Goal: Task Accomplishment & Management: Use online tool/utility

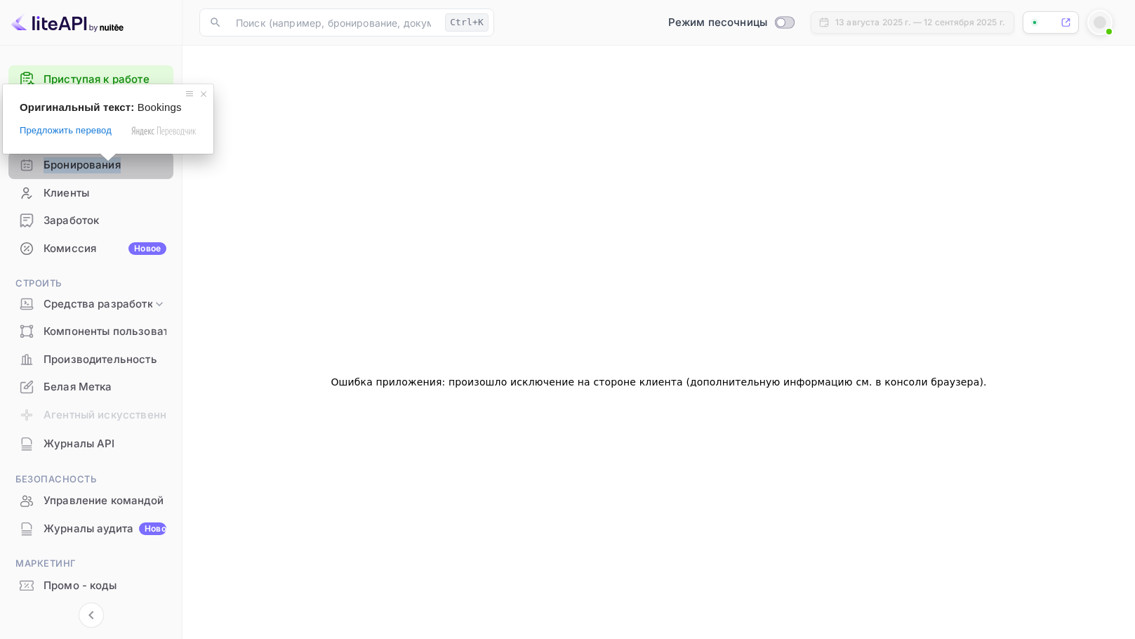
drag, startPoint x: 80, startPoint y: 165, endPoint x: 147, endPoint y: 142, distance: 71.3
click at [80, 164] on ya-tr-span "Бронирования" at bounding box center [82, 165] width 77 height 16
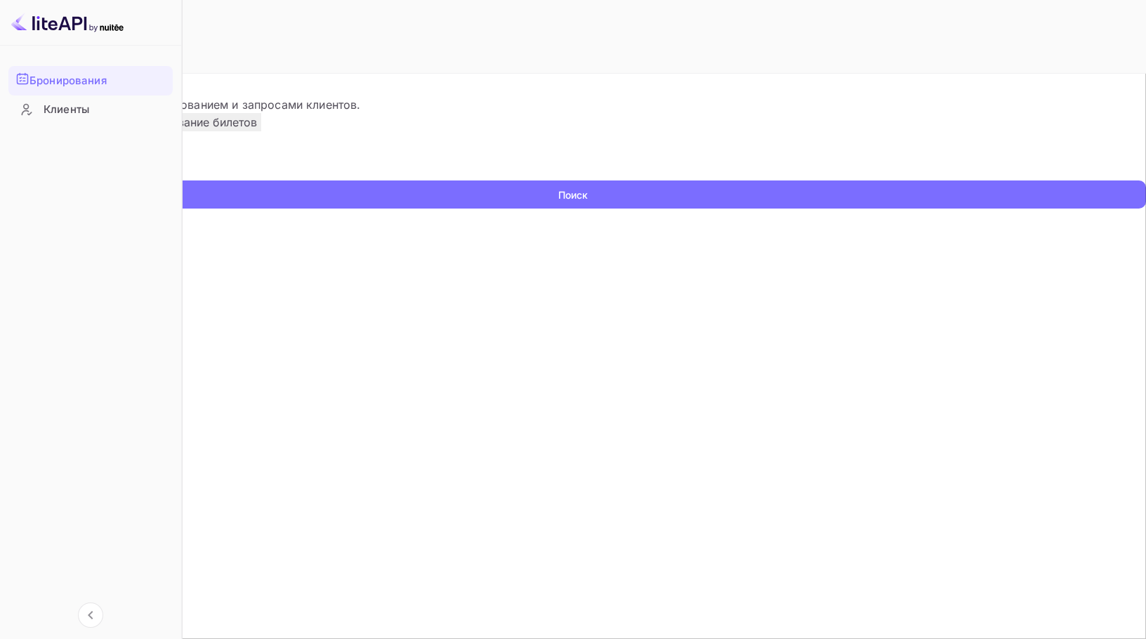
click at [181, 180] on input "text" at bounding box center [90, 169] width 181 height 21
paste input "9028009"
type input "9028009"
click at [0, 180] on button "Поиск" at bounding box center [573, 194] width 1146 height 28
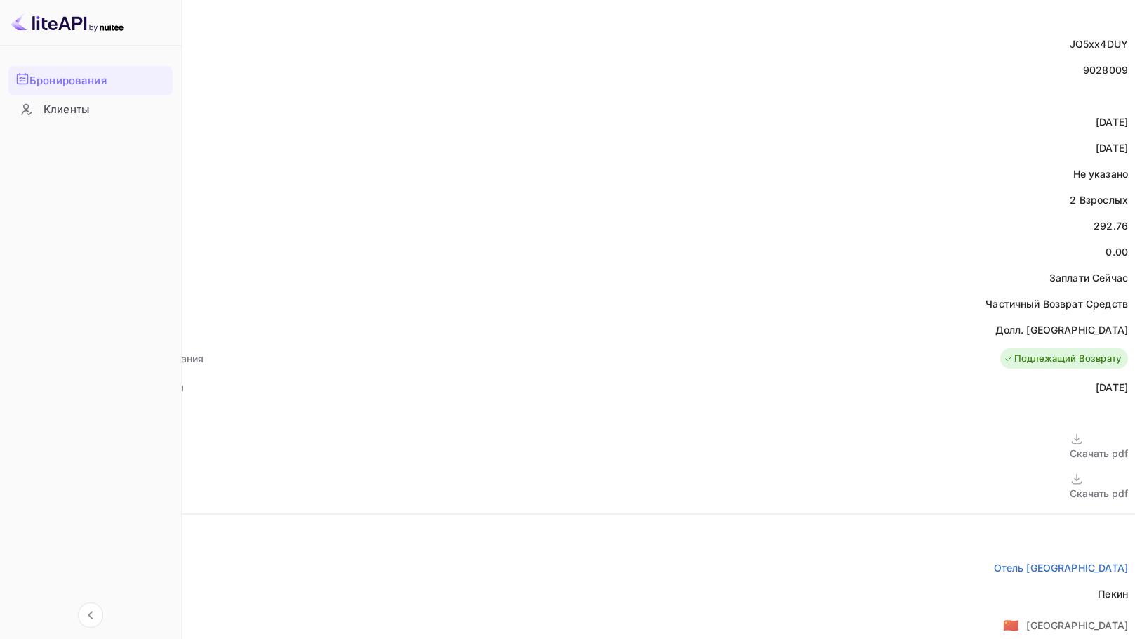
scroll to position [421, 0]
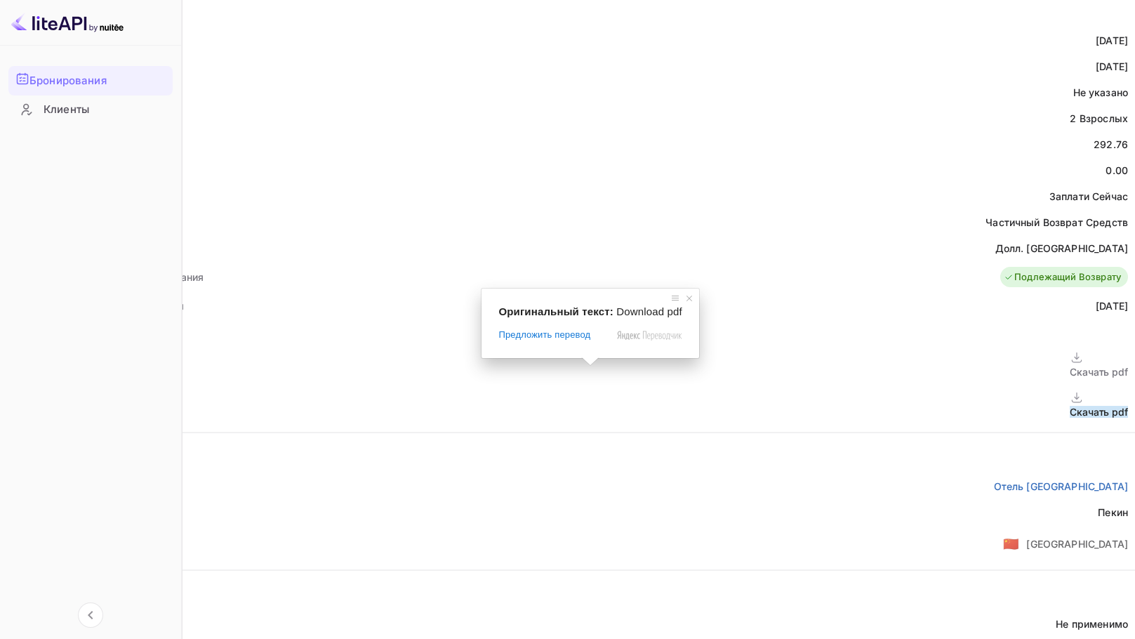
click at [1070, 406] on ya-tr-span "Скачать pdf" at bounding box center [1099, 412] width 58 height 12
